Goal: Register for event/course

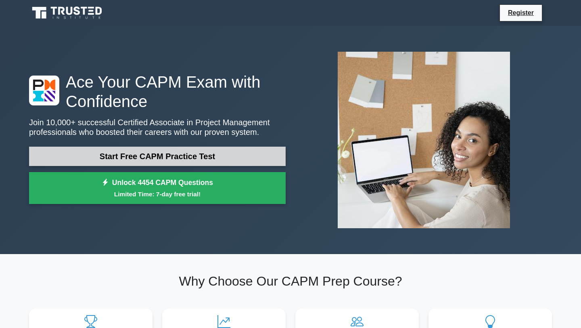
click at [152, 159] on link "Start Free CAPM Practice Test" at bounding box center [157, 155] width 257 height 19
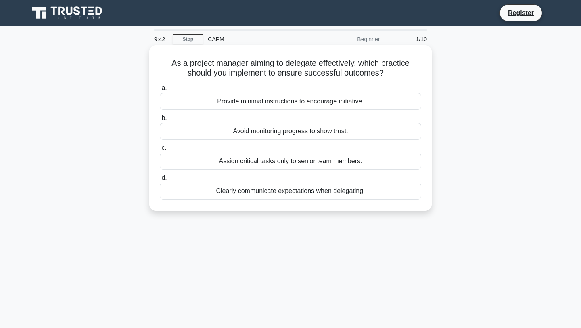
click at [263, 161] on div "Assign critical tasks only to senior team members." at bounding box center [290, 161] width 261 height 17
click at [160, 151] on input "c. Assign critical tasks only to senior team members." at bounding box center [160, 147] width 0 height 5
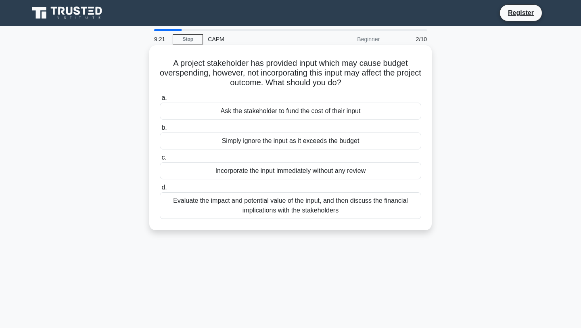
click at [226, 203] on div "Evaluate the impact and potential value of the input, and then discuss the fina…" at bounding box center [290, 205] width 261 height 27
click at [160, 190] on input "d. Evaluate the impact and potential value of the input, and then discuss the f…" at bounding box center [160, 187] width 0 height 5
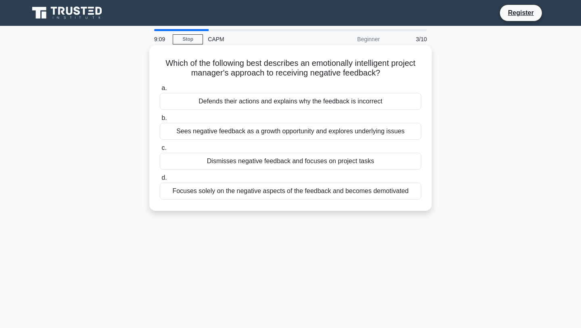
click at [205, 132] on div "Sees negative feedback as a growth opportunity and explores underlying issues" at bounding box center [290, 131] width 261 height 17
click at [160, 121] on input "b. Sees negative feedback as a growth opportunity and explores underlying issues" at bounding box center [160, 117] width 0 height 5
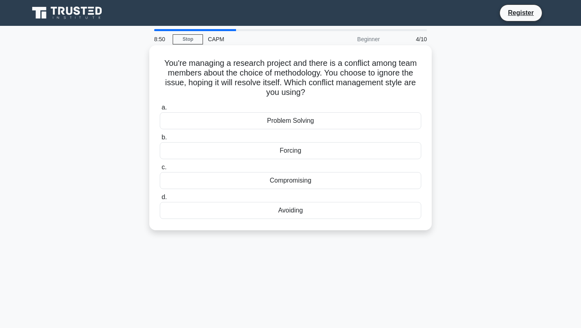
click at [299, 212] on div "Avoiding" at bounding box center [290, 210] width 261 height 17
click at [160, 200] on input "d. Avoiding" at bounding box center [160, 196] width 0 height 5
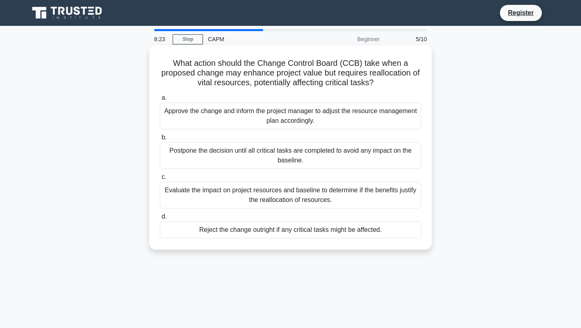
click at [254, 194] on div "Evaluate the impact on project resources and baseline to determine if the benef…" at bounding box center [290, 195] width 261 height 27
click at [160, 180] on input "c. Evaluate the impact on project resources and baseline to determine if the be…" at bounding box center [160, 176] width 0 height 5
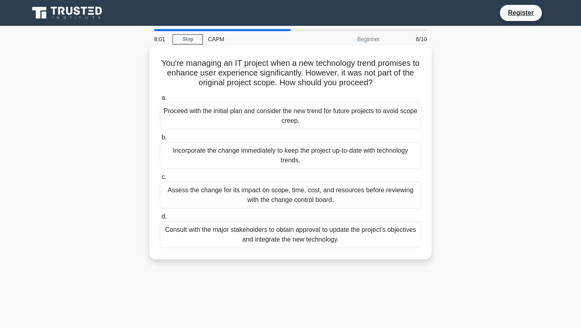
click at [337, 197] on div "Assess the change for its impact on scope, time, cost, and resources before rev…" at bounding box center [290, 195] width 261 height 27
click at [160, 180] on input "c. Assess the change for its impact on scope, time, cost, and resources before …" at bounding box center [160, 176] width 0 height 5
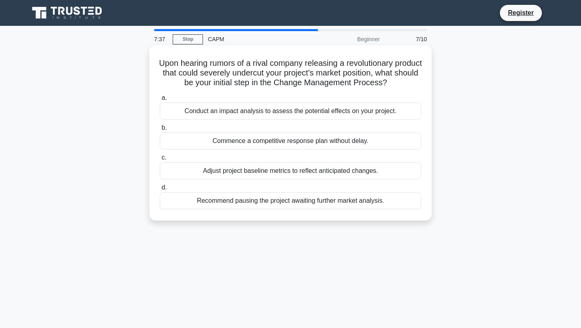
click at [278, 110] on div "Conduct an impact analysis to assess the potential effects on your project." at bounding box center [290, 110] width 261 height 17
click at [160, 100] on input "a. Conduct an impact analysis to assess the potential effects on your project." at bounding box center [160, 97] width 0 height 5
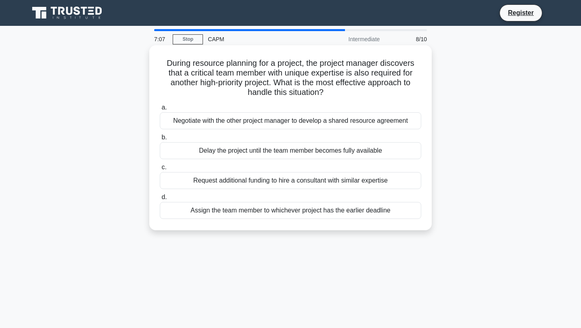
click at [239, 179] on div "Request additional funding to hire a consultant with similar expertise" at bounding box center [290, 180] width 261 height 17
click at [160, 170] on input "c. Request additional funding to hire a consultant with similar expertise" at bounding box center [160, 167] width 0 height 5
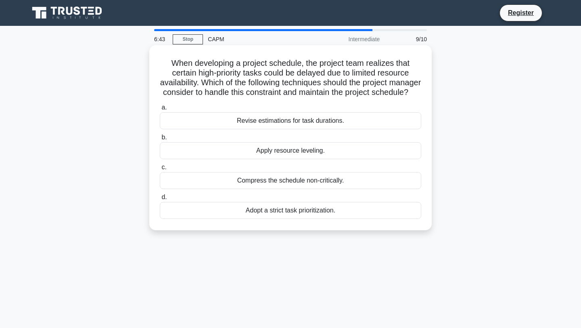
click at [269, 211] on div "Adopt a strict task prioritization." at bounding box center [290, 210] width 261 height 17
click at [160, 200] on input "d. Adopt a strict task prioritization." at bounding box center [160, 196] width 0 height 5
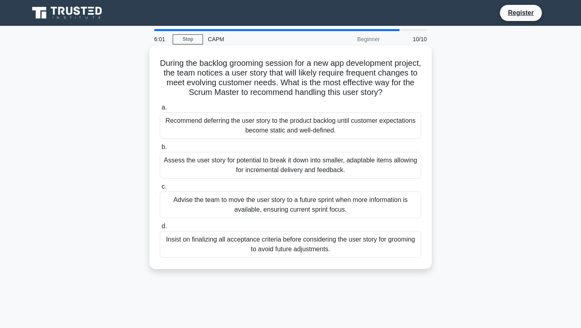
click at [288, 207] on div "Advise the team to move the user story to a future sprint when more information…" at bounding box center [290, 204] width 261 height 27
click at [160, 189] on input "c. Advise the team to move the user story to a future sprint when more informat…" at bounding box center [160, 186] width 0 height 5
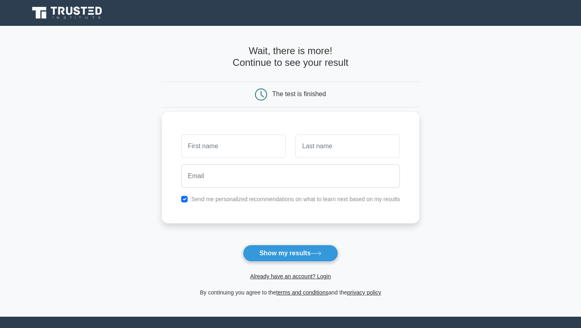
click at [265, 137] on input "text" at bounding box center [233, 145] width 105 height 23
type input "a"
type input "Akeelah"
click at [346, 145] on input "text" at bounding box center [347, 145] width 105 height 23
type input "Andrew"
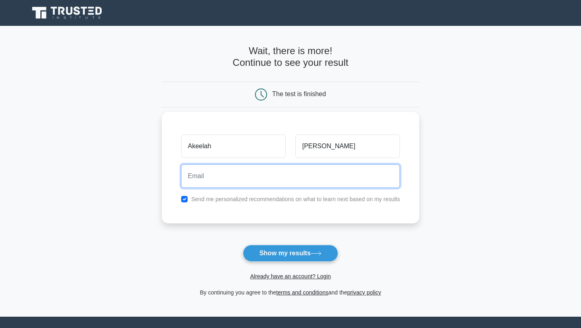
click at [362, 169] on input "email" at bounding box center [290, 175] width 219 height 23
type input "akeelahandrew777@outlook.com"
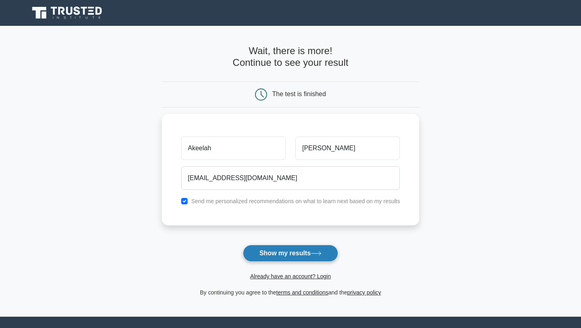
click at [315, 254] on icon at bounding box center [316, 253] width 11 height 4
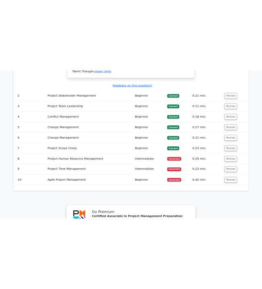
scroll to position [1032, 0]
